Goal: Check status: Check status

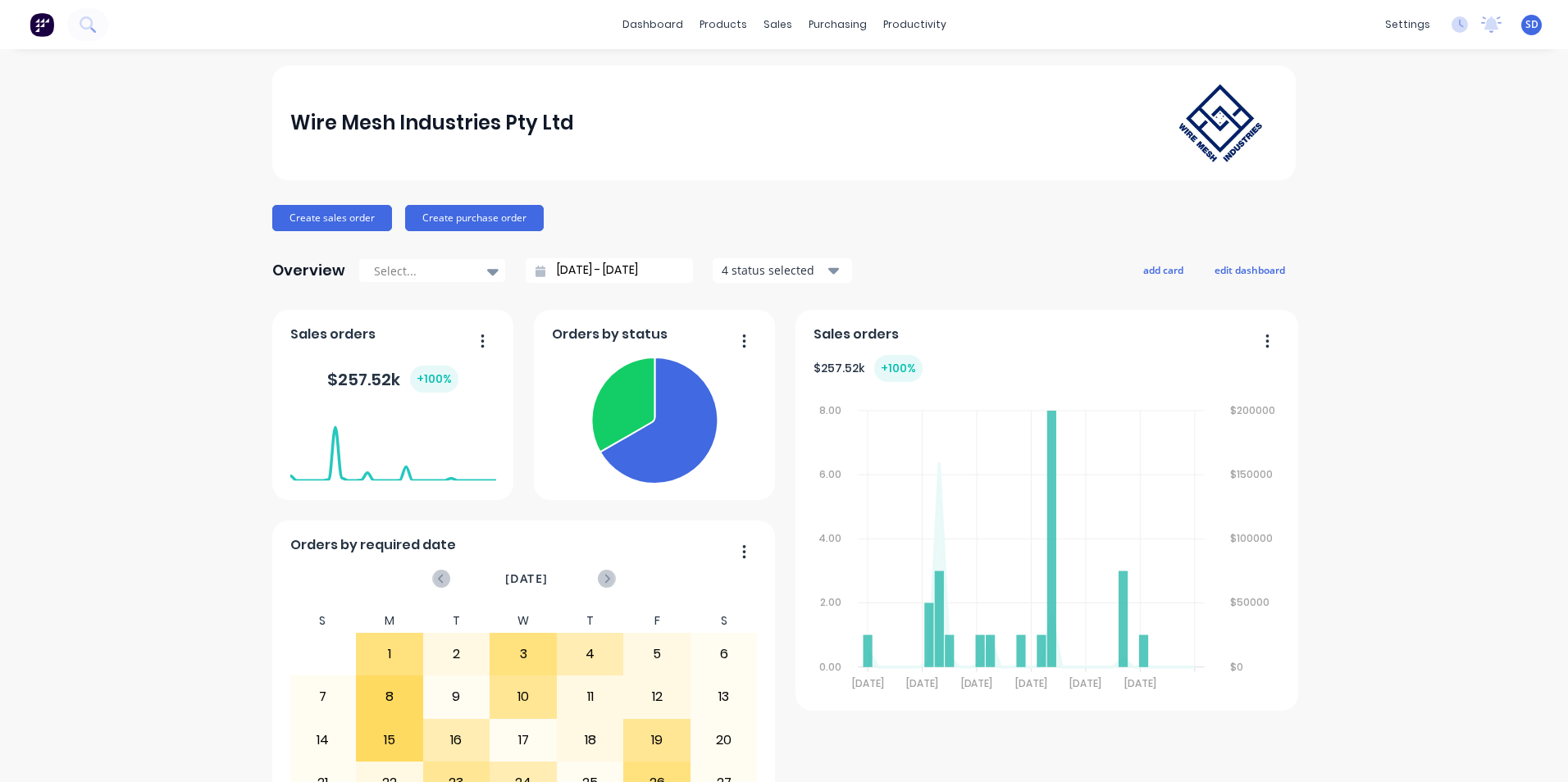
click at [671, 271] on input "[DATE] - [DATE]" at bounding box center [616, 271] width 141 height 25
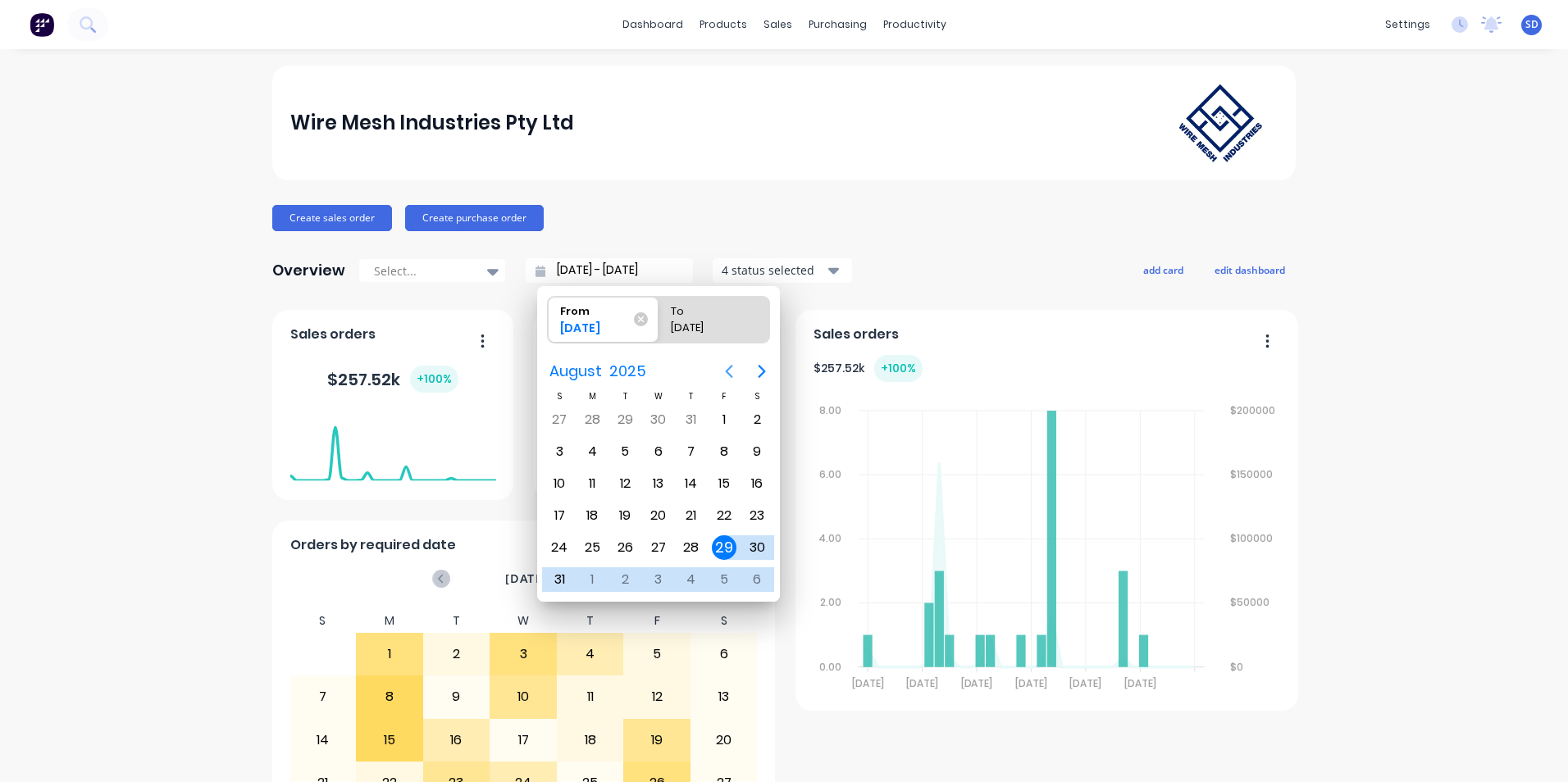
click at [726, 369] on icon "Previous page" at bounding box center [729, 371] width 20 height 20
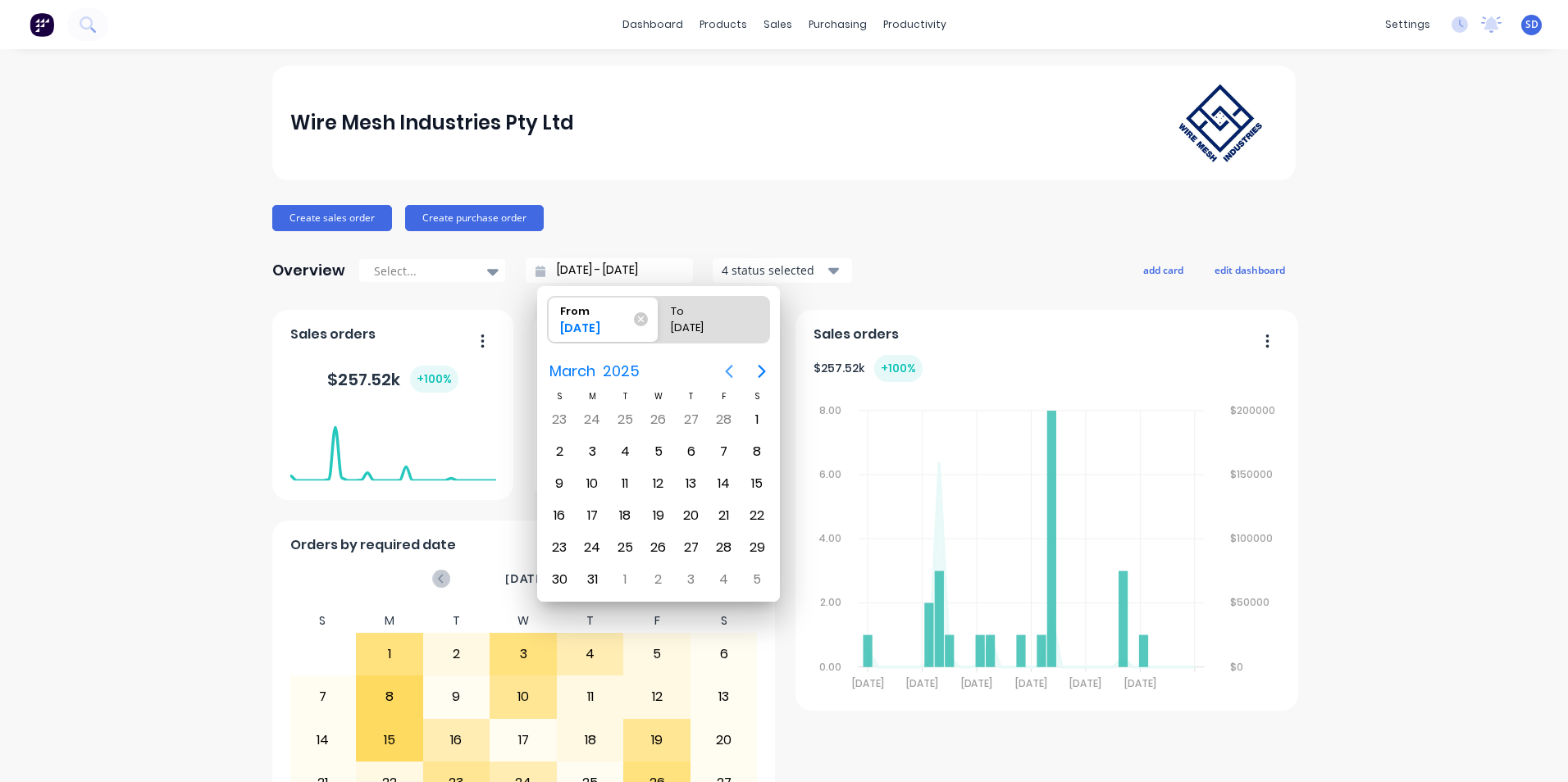
click at [726, 369] on icon "Previous page" at bounding box center [729, 371] width 20 height 20
click at [754, 410] on div "1" at bounding box center [757, 420] width 25 height 25
type input "[DATE] - [DATE]"
radio input "false"
radio input "true"
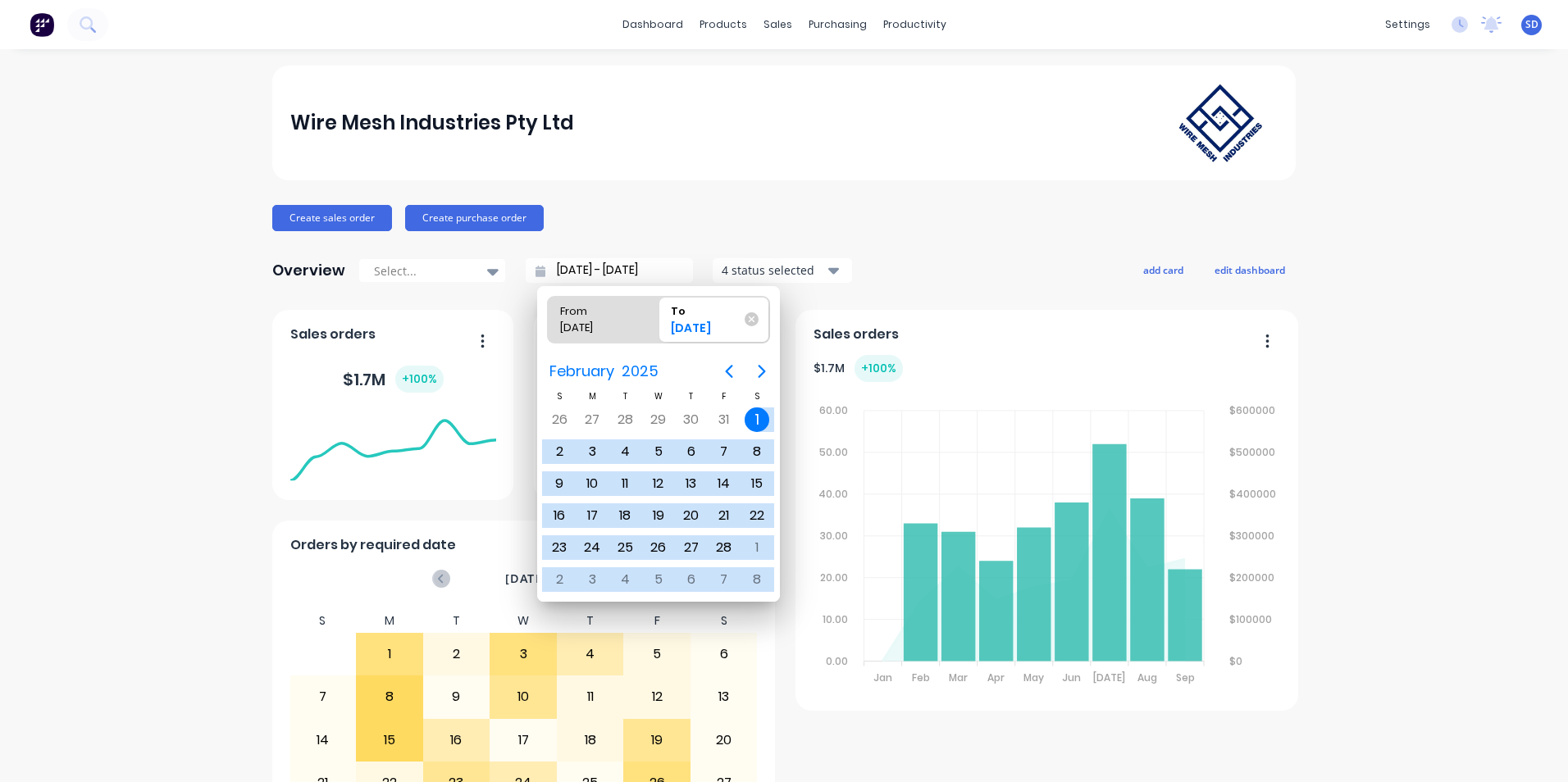
click at [889, 228] on div "Create sales order Create purchase order" at bounding box center [783, 218] width 1023 height 27
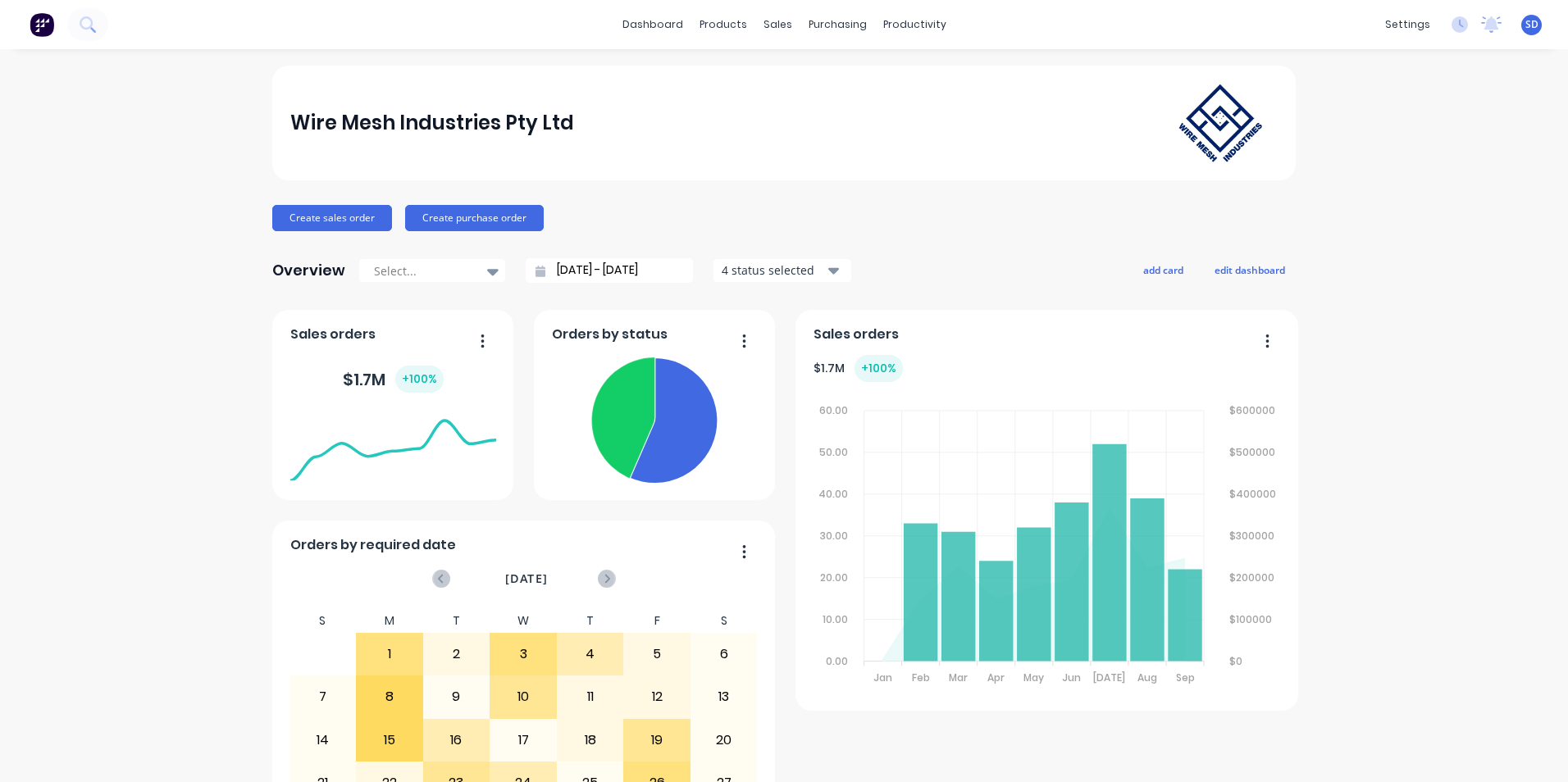
click at [828, 269] on icon "button" at bounding box center [834, 271] width 11 height 7
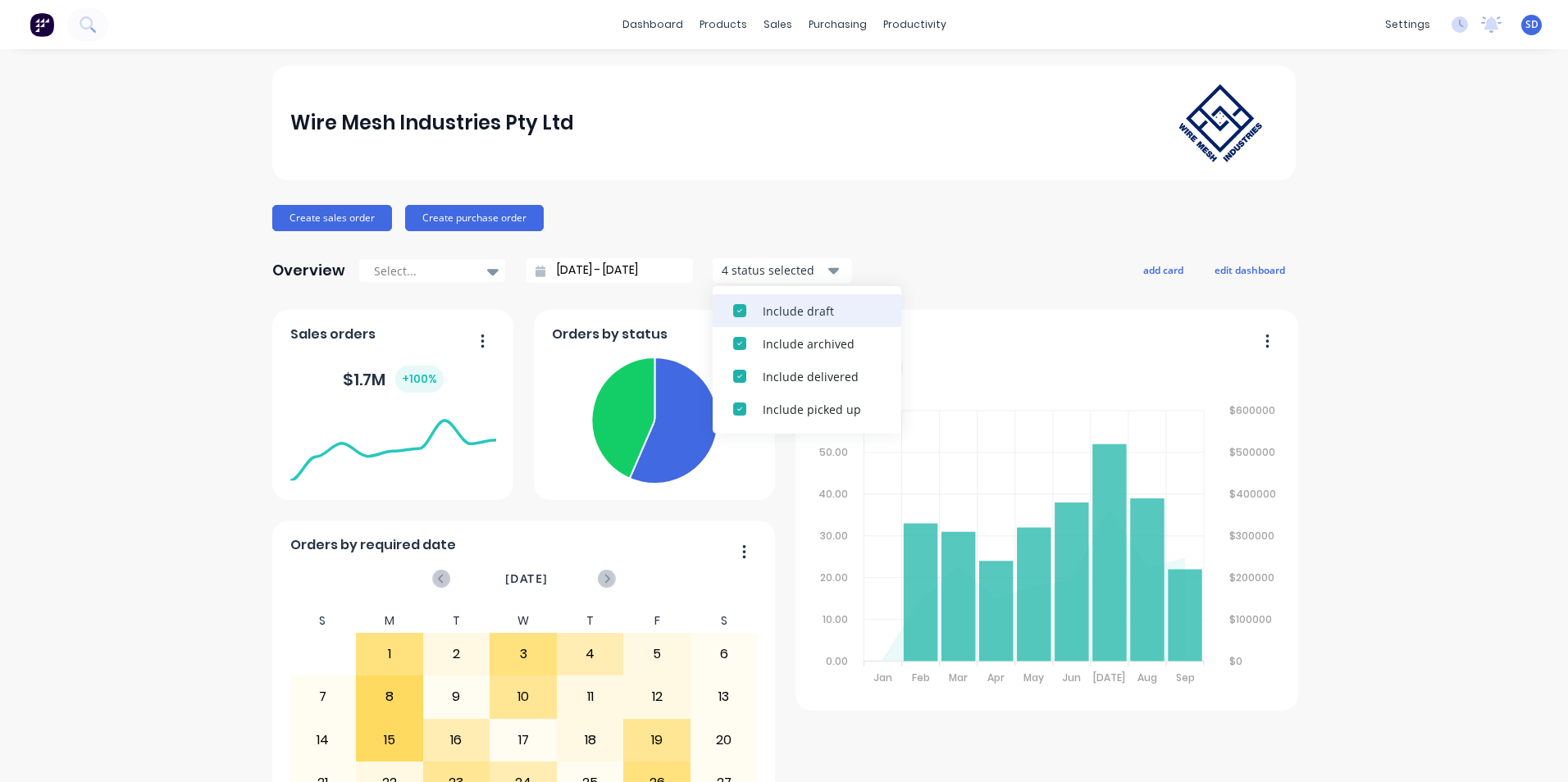
click at [832, 297] on button "Include draft" at bounding box center [807, 311] width 189 height 32
click at [825, 314] on div "Include archived" at bounding box center [822, 311] width 118 height 17
click at [827, 312] on div "Include delivered" at bounding box center [822, 311] width 118 height 17
click at [827, 312] on div "Include picked up" at bounding box center [822, 311] width 118 height 17
click at [887, 249] on div "Wire Mesh Industries Pty Ltd Create sales order Create purchase order Overview …" at bounding box center [783, 494] width 1023 height 856
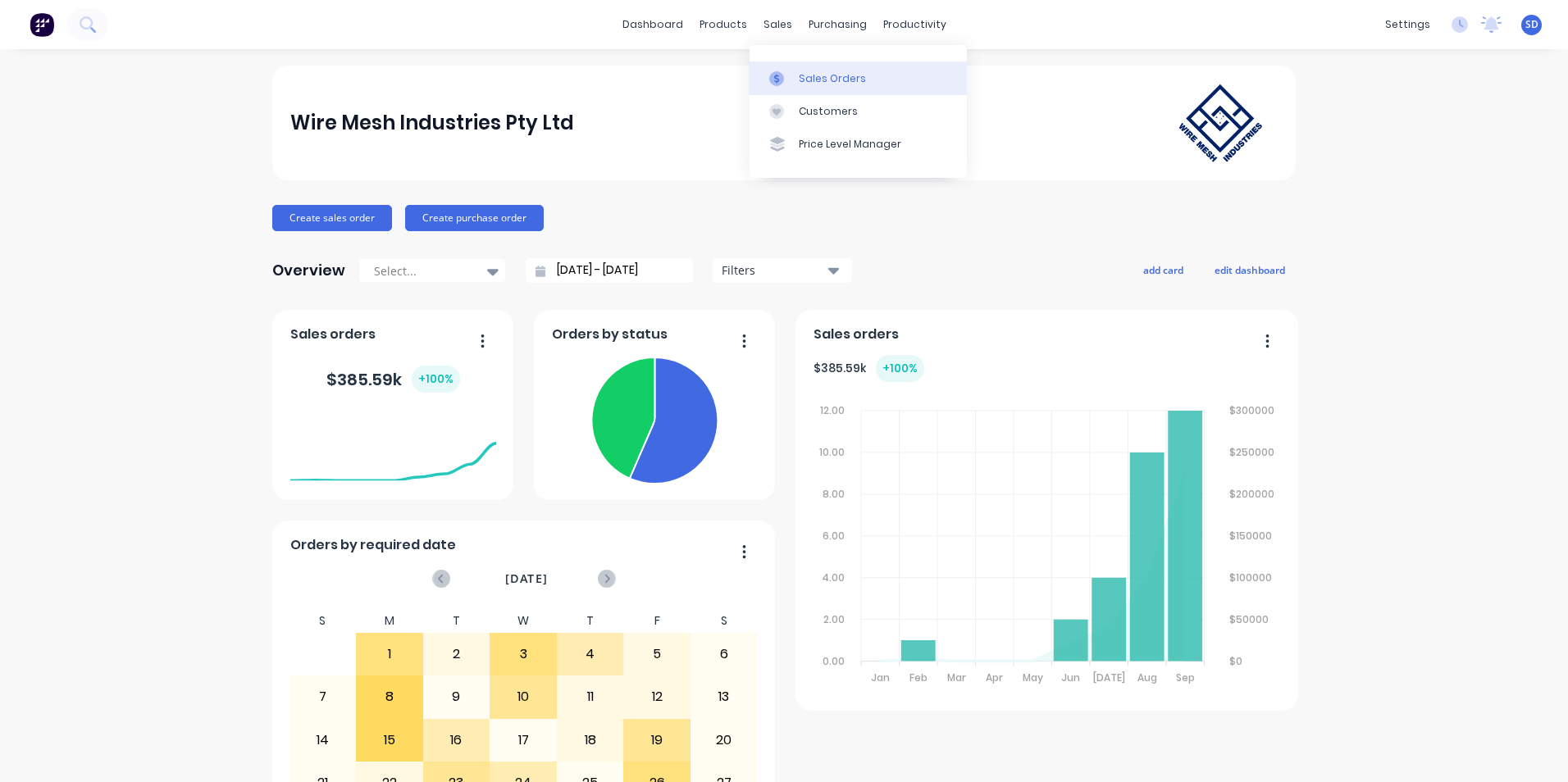
click at [819, 76] on div "Sales Orders" at bounding box center [832, 78] width 68 height 14
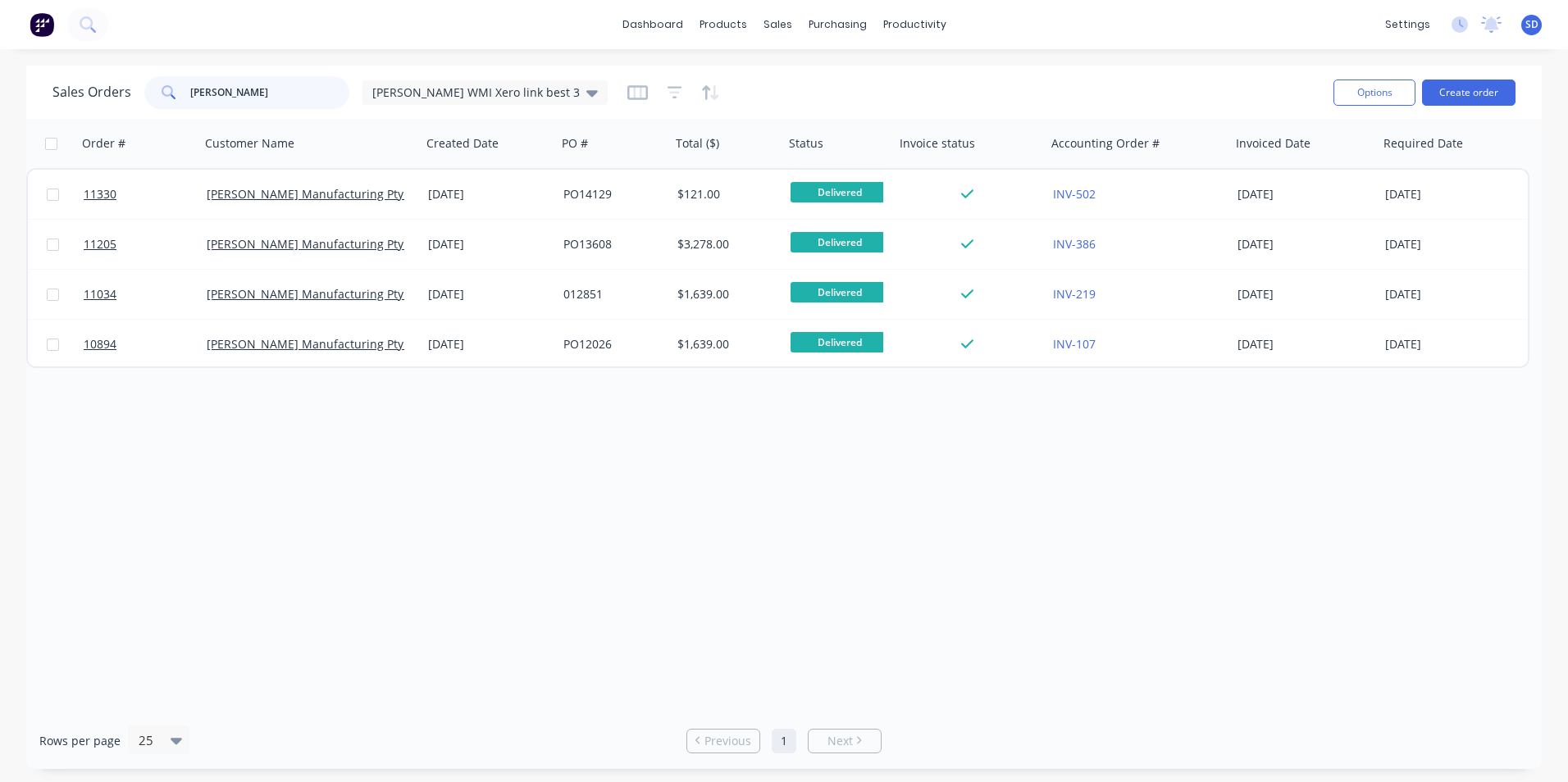
drag, startPoint x: 266, startPoint y: 93, endPoint x: 42, endPoint y: 93, distance: 224.0
click at [42, 93] on div "Sales Orders [PERSON_NAME] WMI Xero link best 3 Options Create order" at bounding box center [784, 93] width 1516 height 53
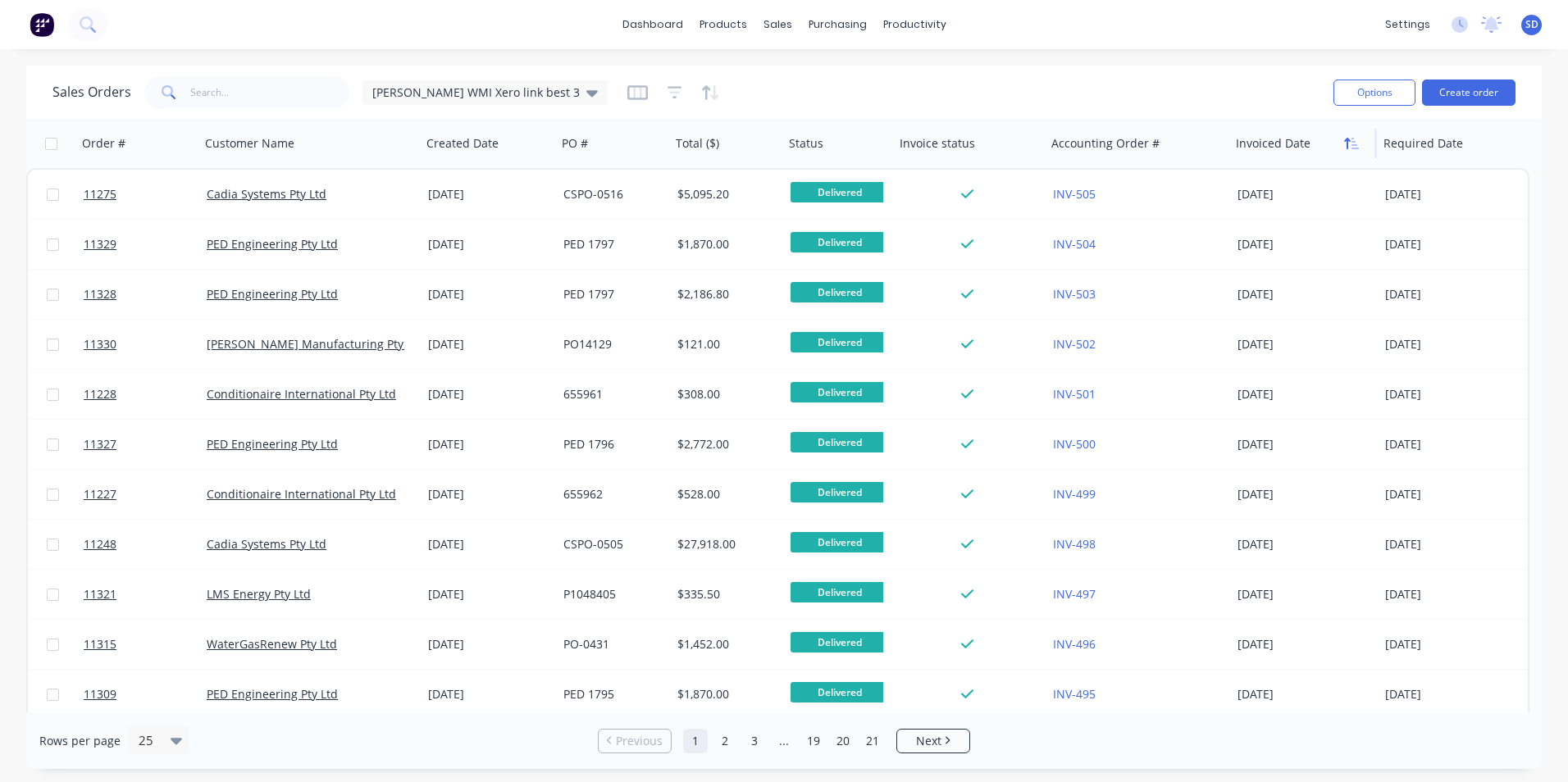
click at [1342, 147] on button "button" at bounding box center [1351, 144] width 25 height 25
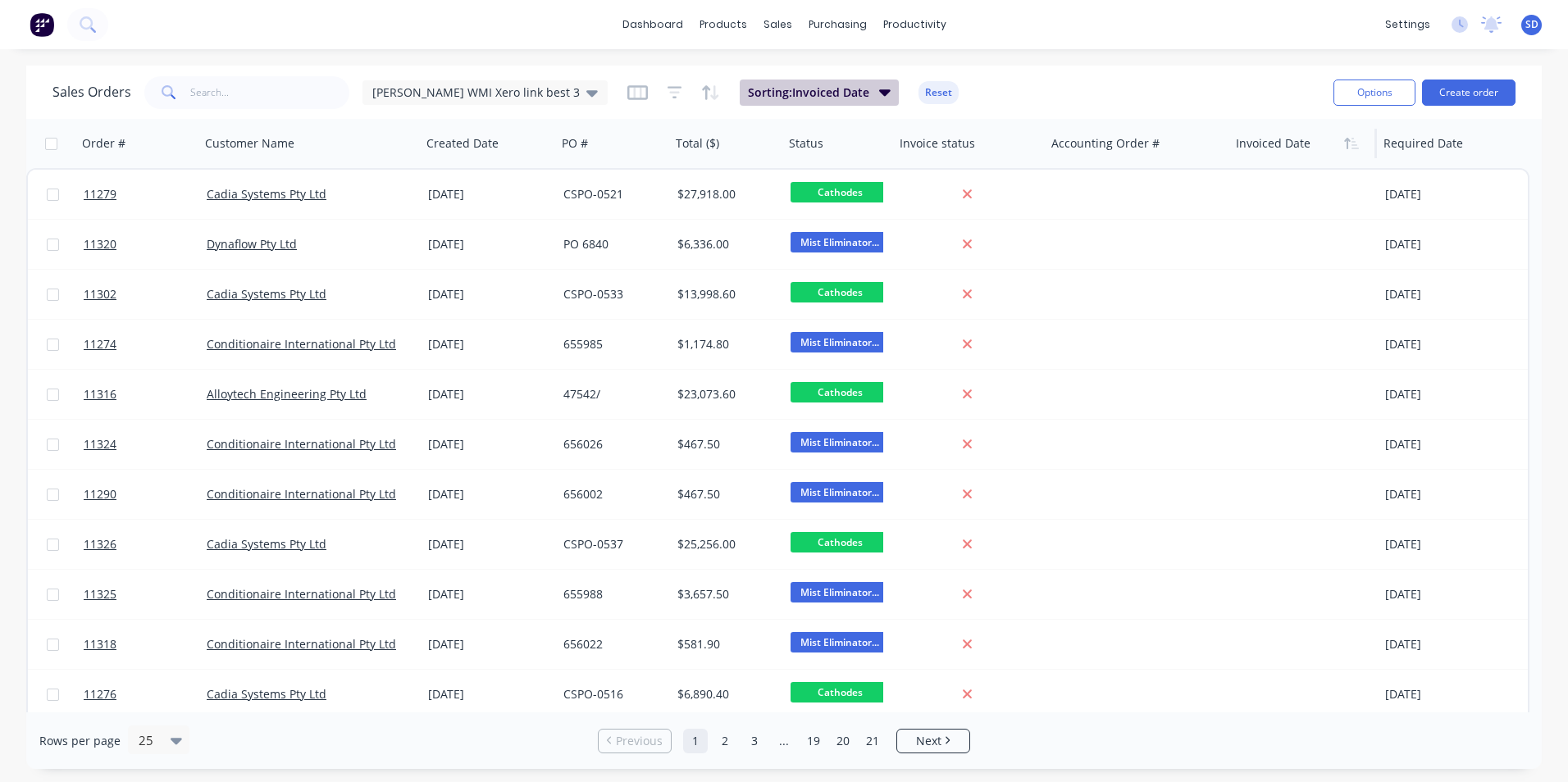
click at [879, 89] on icon "button" at bounding box center [885, 92] width 11 height 18
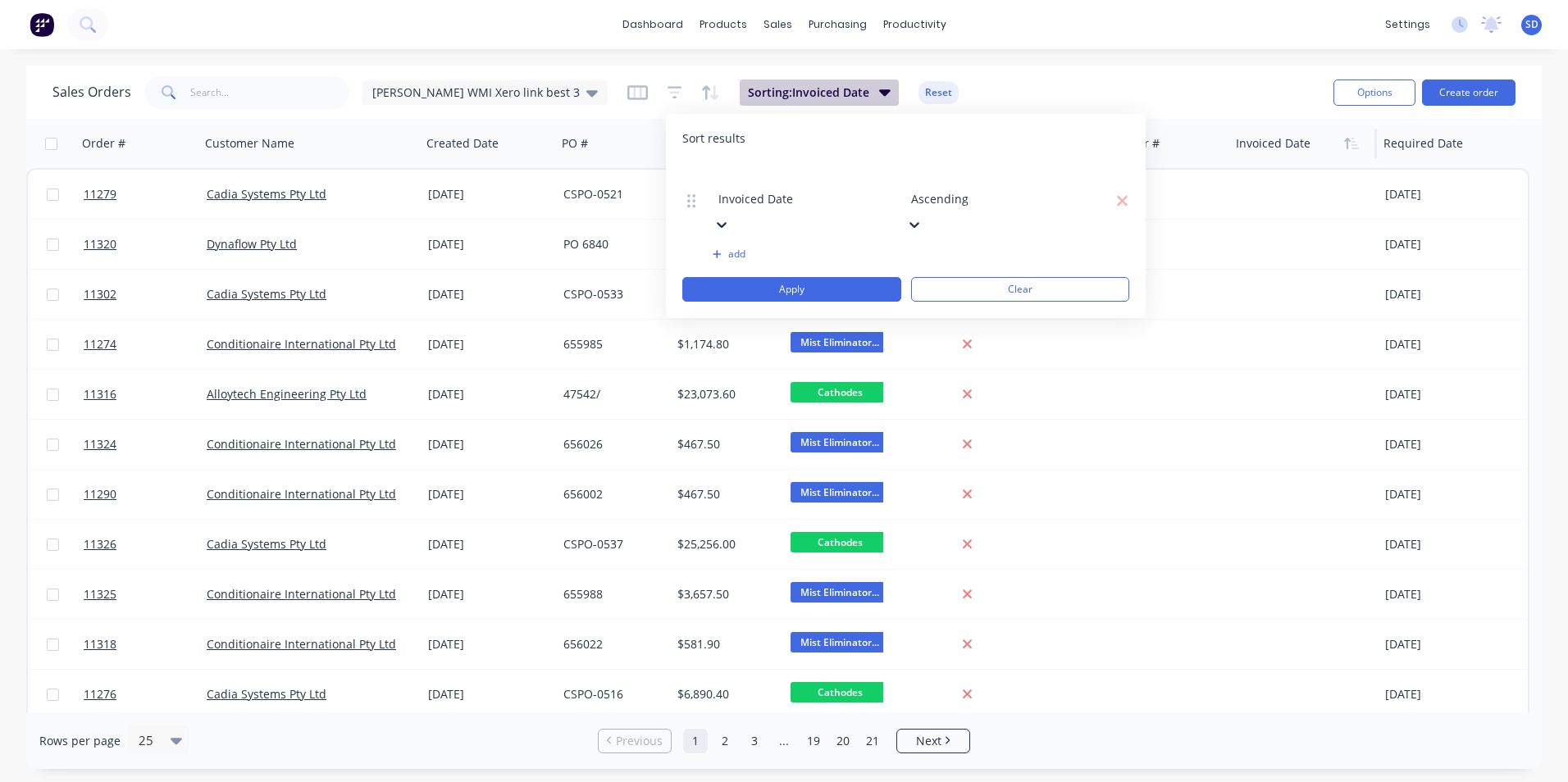
click at [879, 89] on icon "button" at bounding box center [885, 92] width 11 height 18
